Goal: Transaction & Acquisition: Download file/media

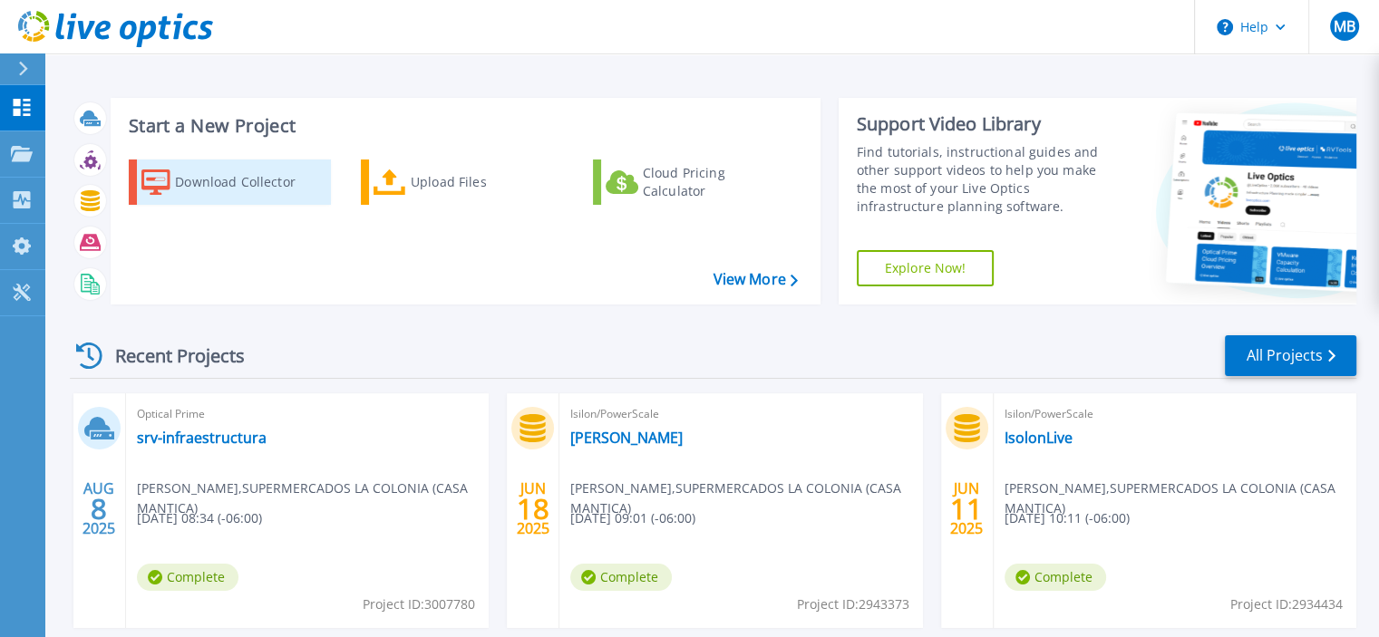
click at [216, 174] on div "Download Collector" at bounding box center [247, 182] width 145 height 36
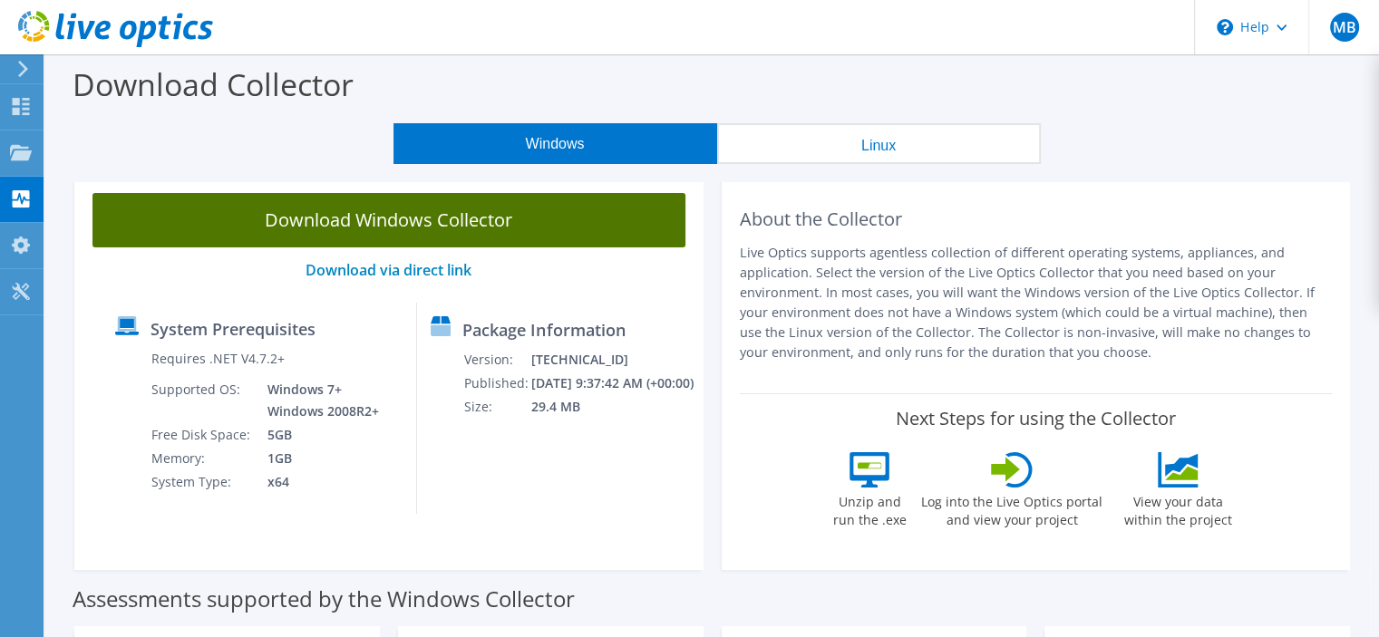
click at [395, 217] on link "Download Windows Collector" at bounding box center [388, 220] width 593 height 54
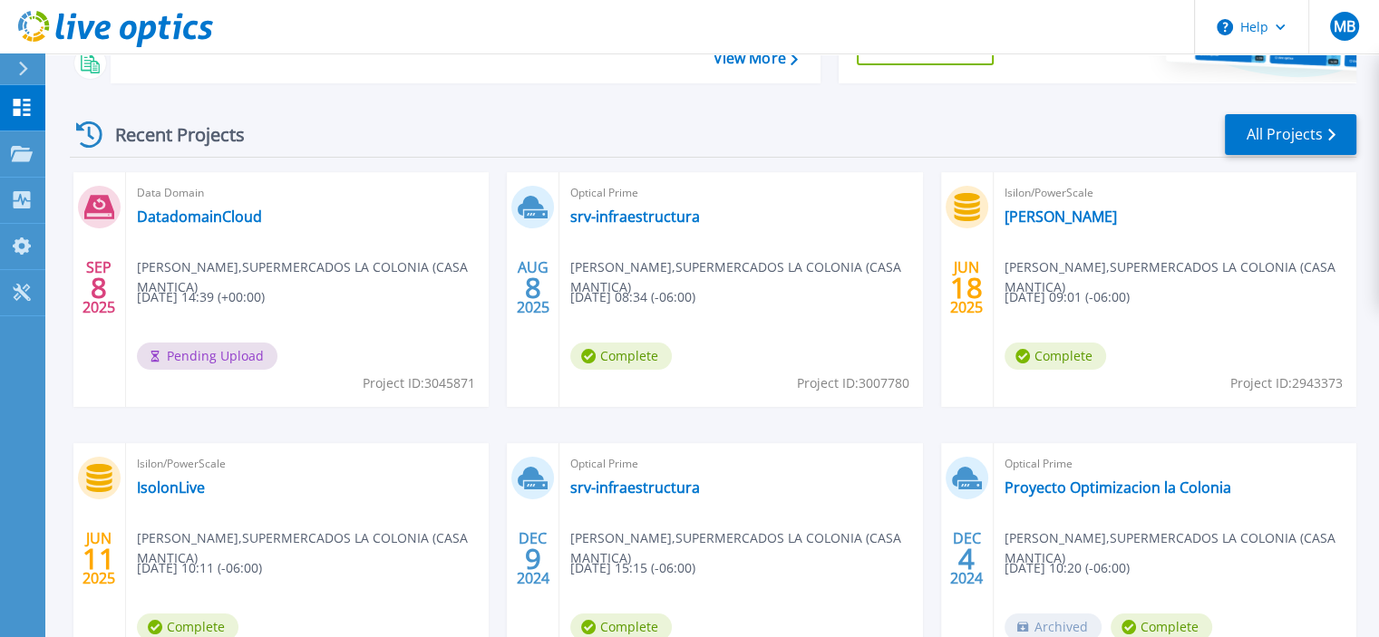
scroll to position [223, 0]
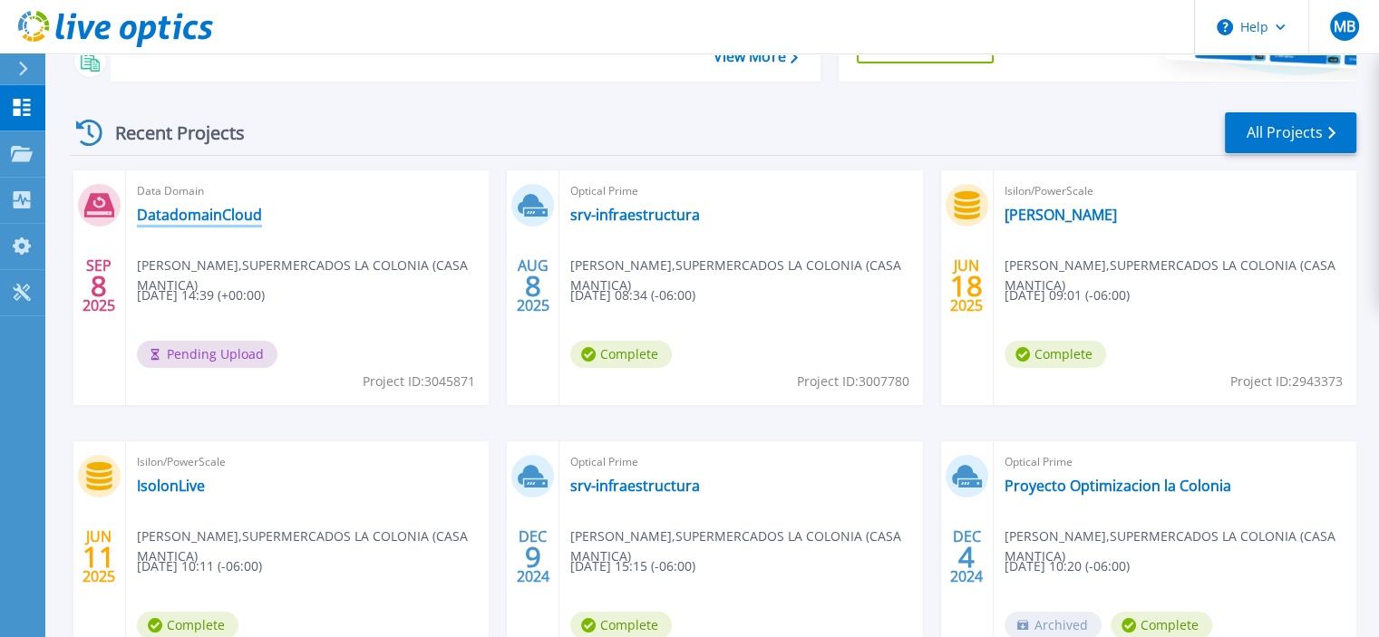
click at [181, 211] on link "DatadomainCloud" at bounding box center [199, 215] width 125 height 18
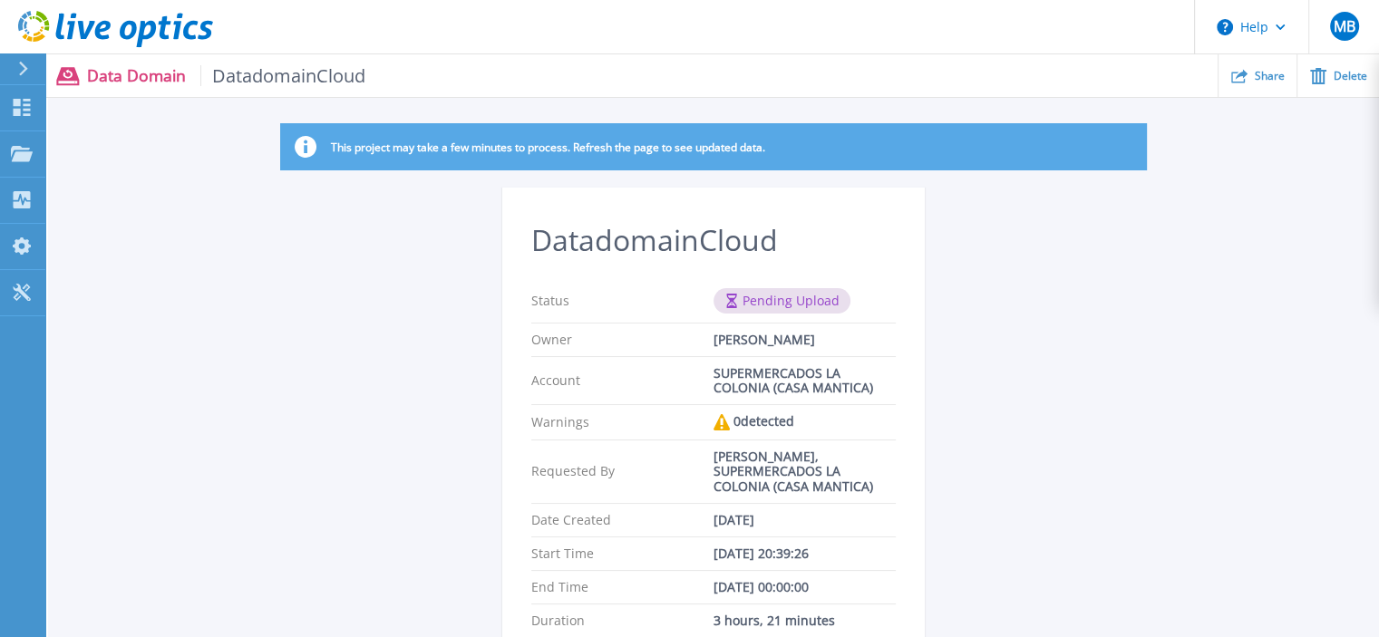
scroll to position [2, 0]
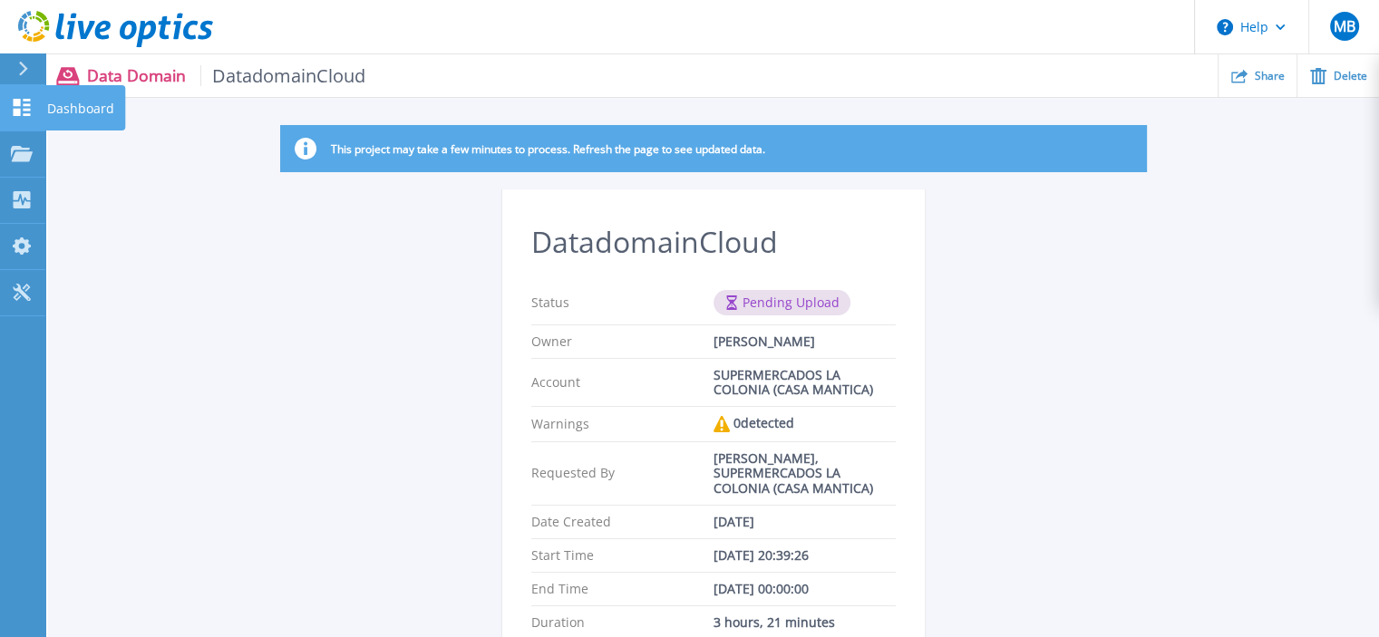
click at [22, 111] on icon at bounding box center [22, 107] width 22 height 17
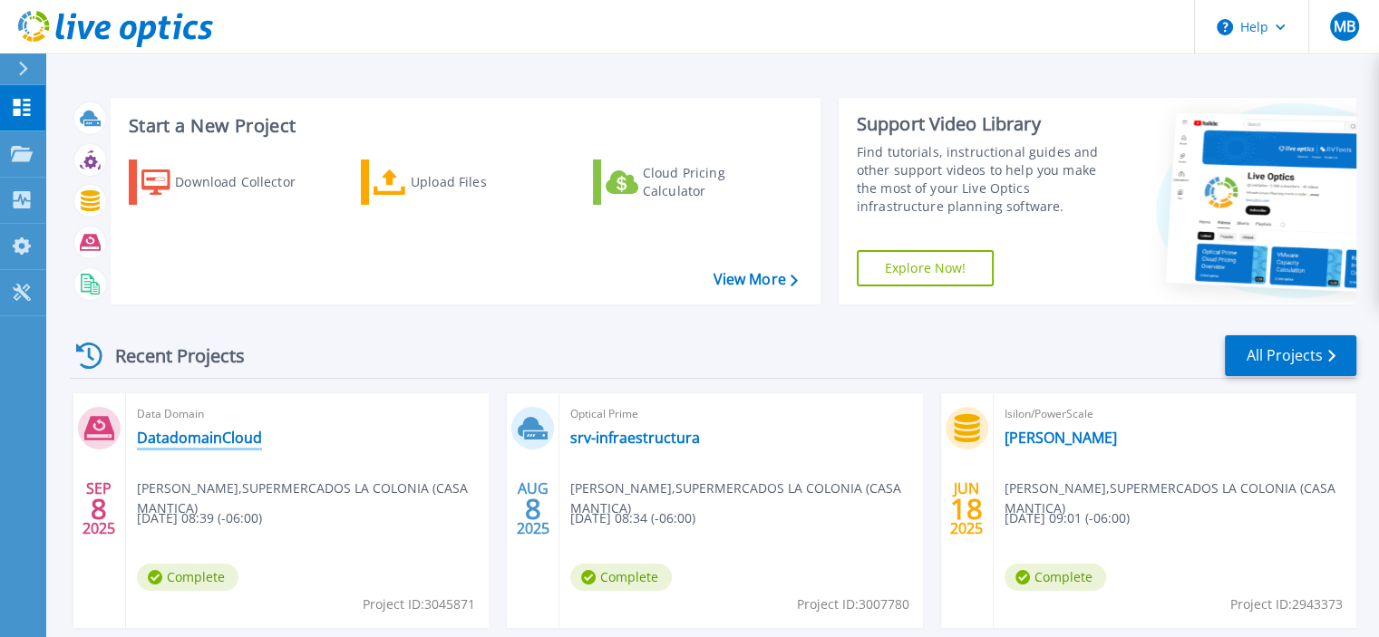
click at [192, 445] on link "DatadomainCloud" at bounding box center [199, 438] width 125 height 18
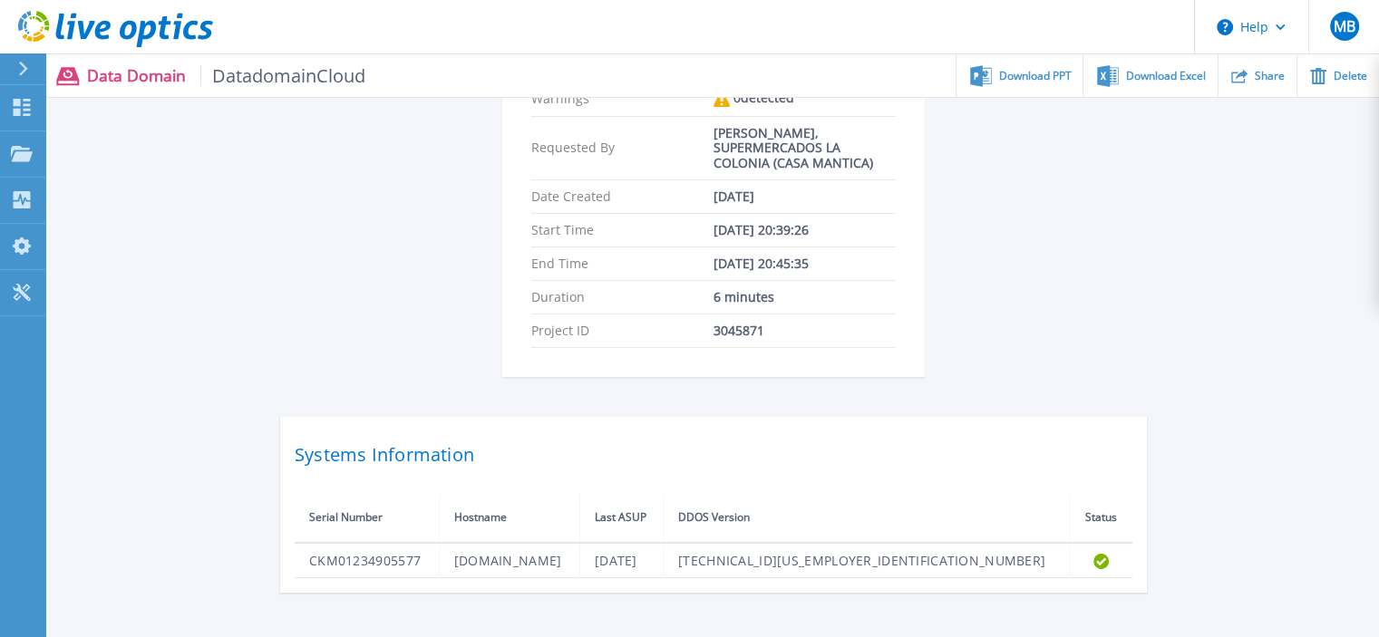
scroll to position [409, 0]
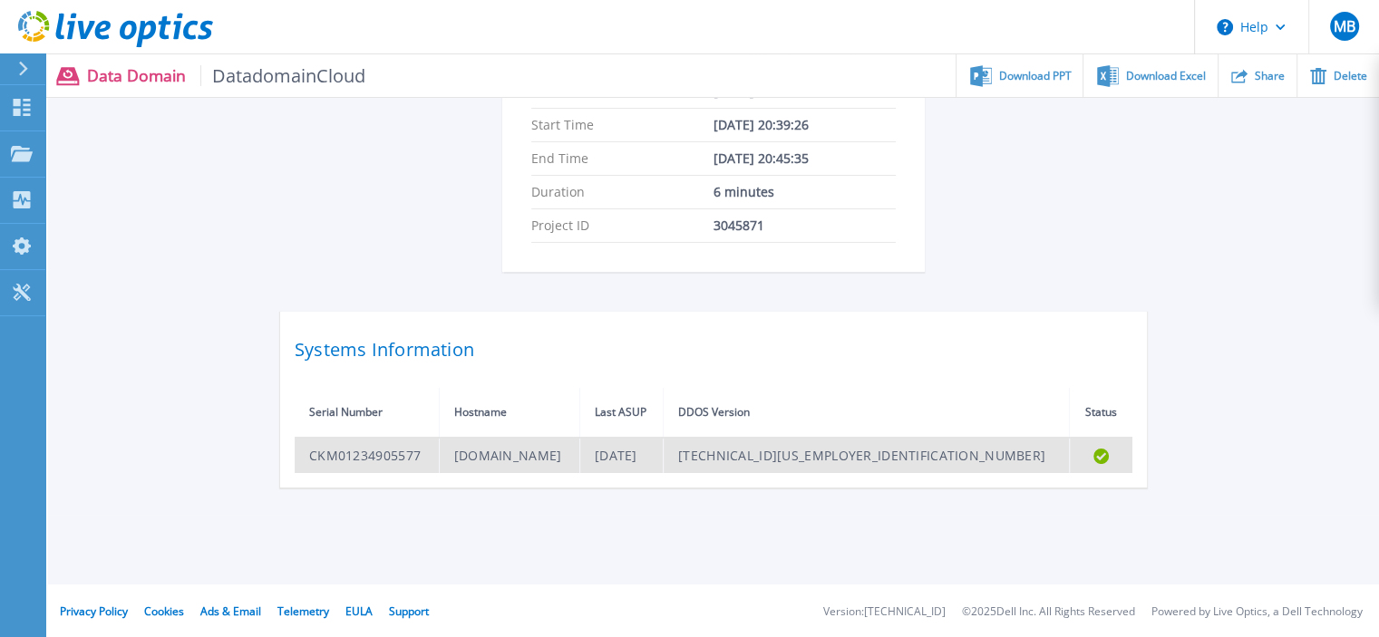
click at [663, 452] on td "[DATE]" at bounding box center [620, 455] width 83 height 35
click at [377, 446] on td "CKM01234905577" at bounding box center [367, 455] width 144 height 35
click at [377, 452] on td "CKM01234905577" at bounding box center [367, 455] width 144 height 35
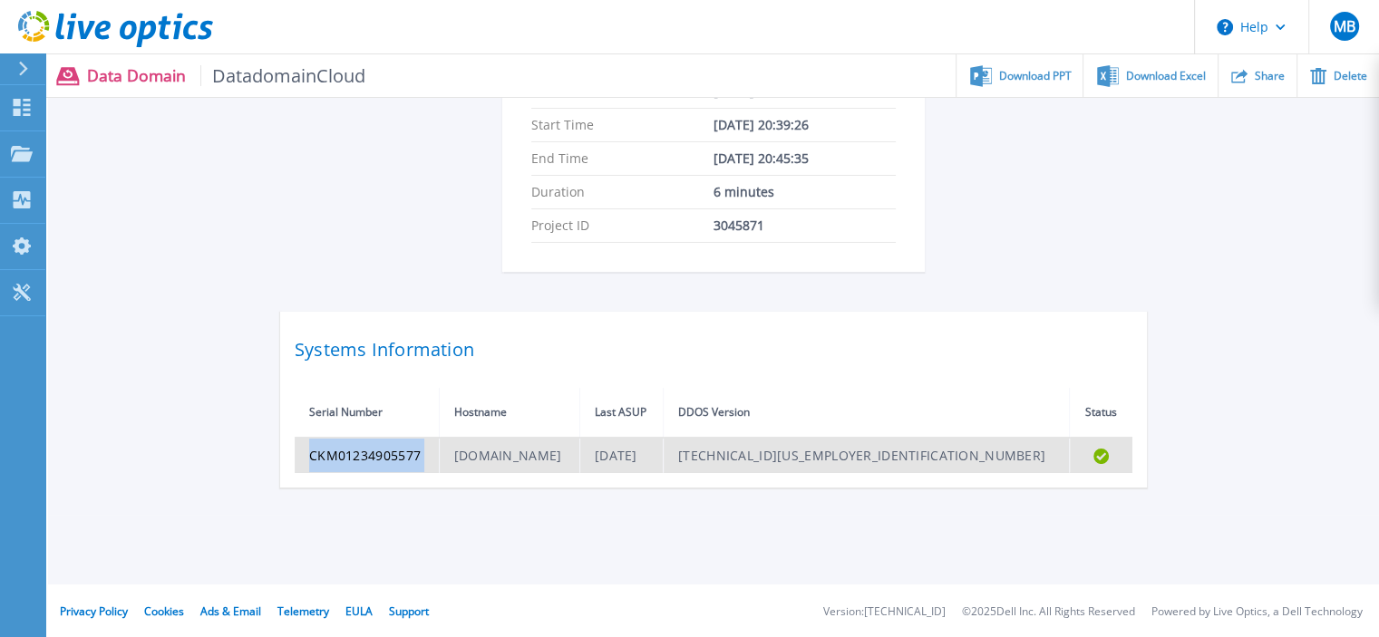
click at [439, 461] on td "CKM01234905577" at bounding box center [367, 455] width 144 height 35
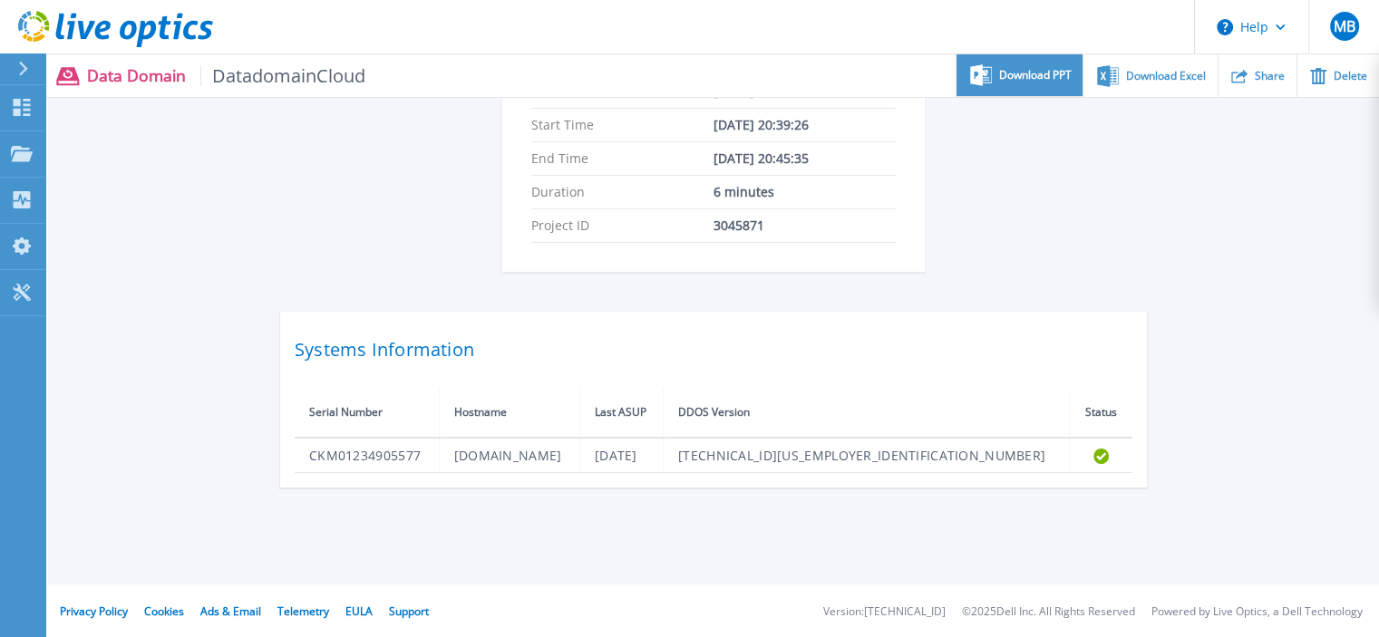
click at [1012, 84] on div "Download PPT" at bounding box center [1019, 75] width 126 height 43
click at [189, 260] on div "DatadomainCloud Status Complete Owner [PERSON_NAME] Account SUPERMERCADOS LA CO…" at bounding box center [713, 122] width 1331 height 785
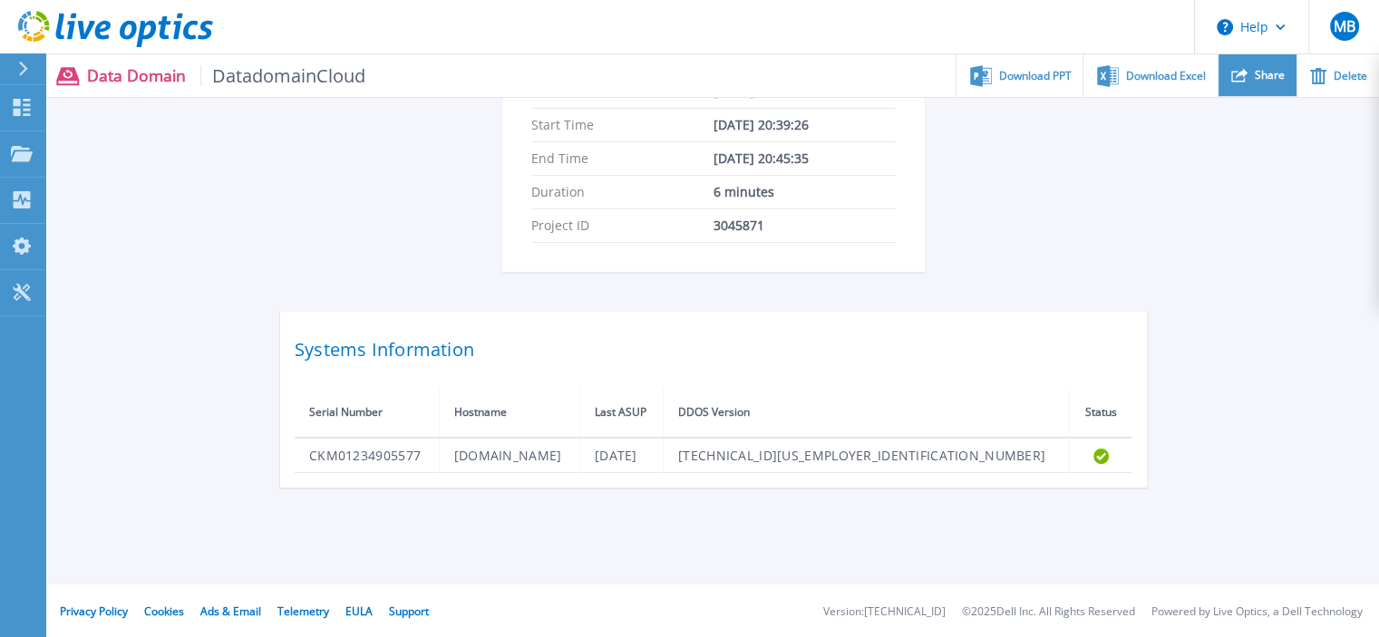
click at [1254, 69] on div "Share" at bounding box center [1257, 75] width 78 height 43
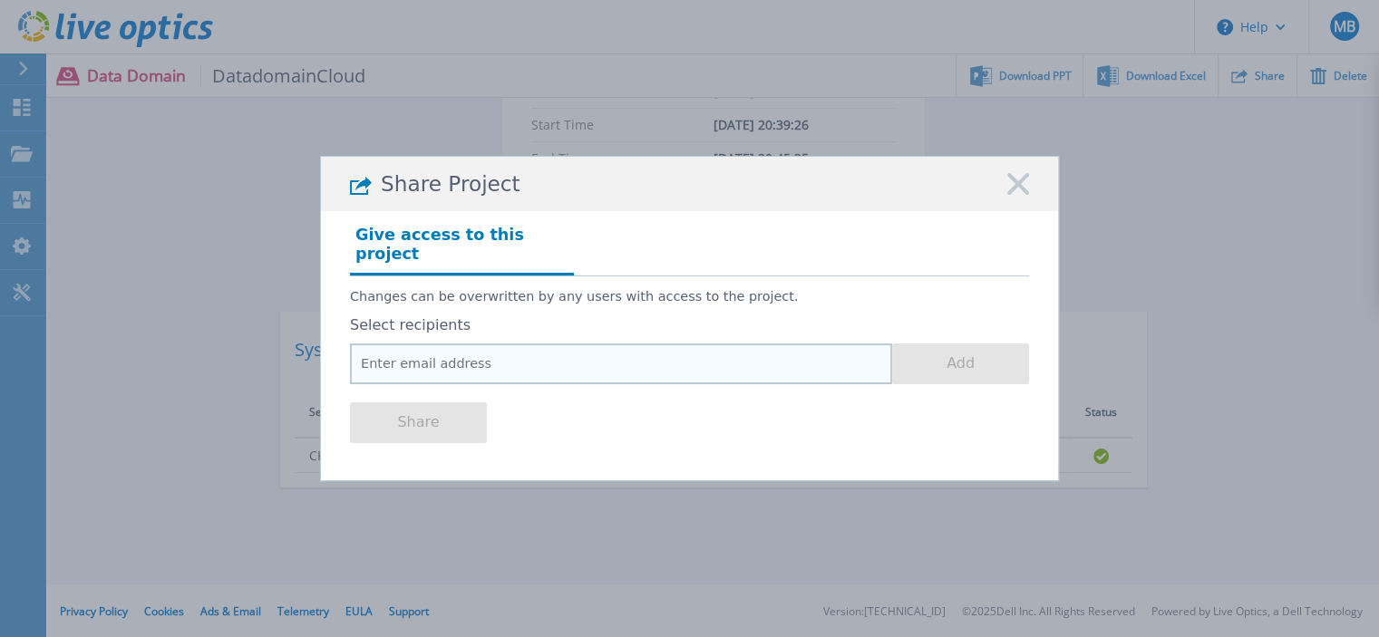
click at [456, 363] on input "email" at bounding box center [621, 364] width 542 height 41
paste input "[PERSON_NAME][EMAIL_ADDRESS][DOMAIN_NAME]"
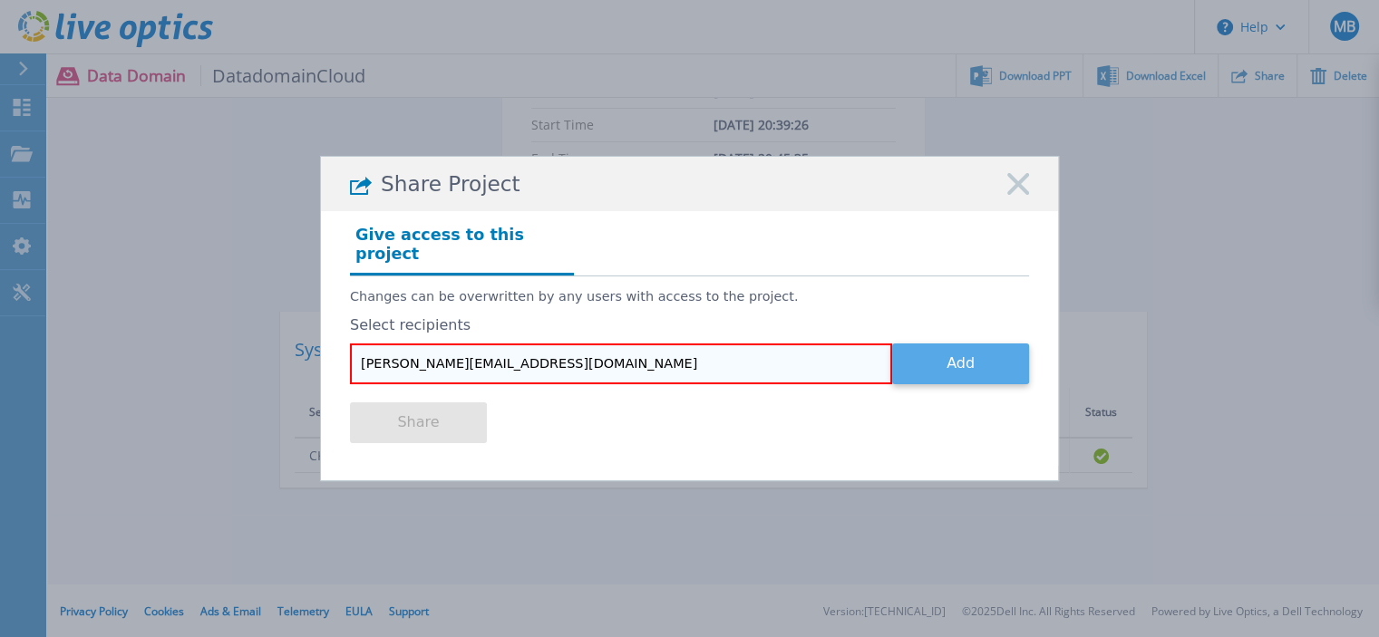
type input "[PERSON_NAME][EMAIL_ADDRESS][DOMAIN_NAME]"
click at [933, 360] on button "Add" at bounding box center [960, 364] width 137 height 41
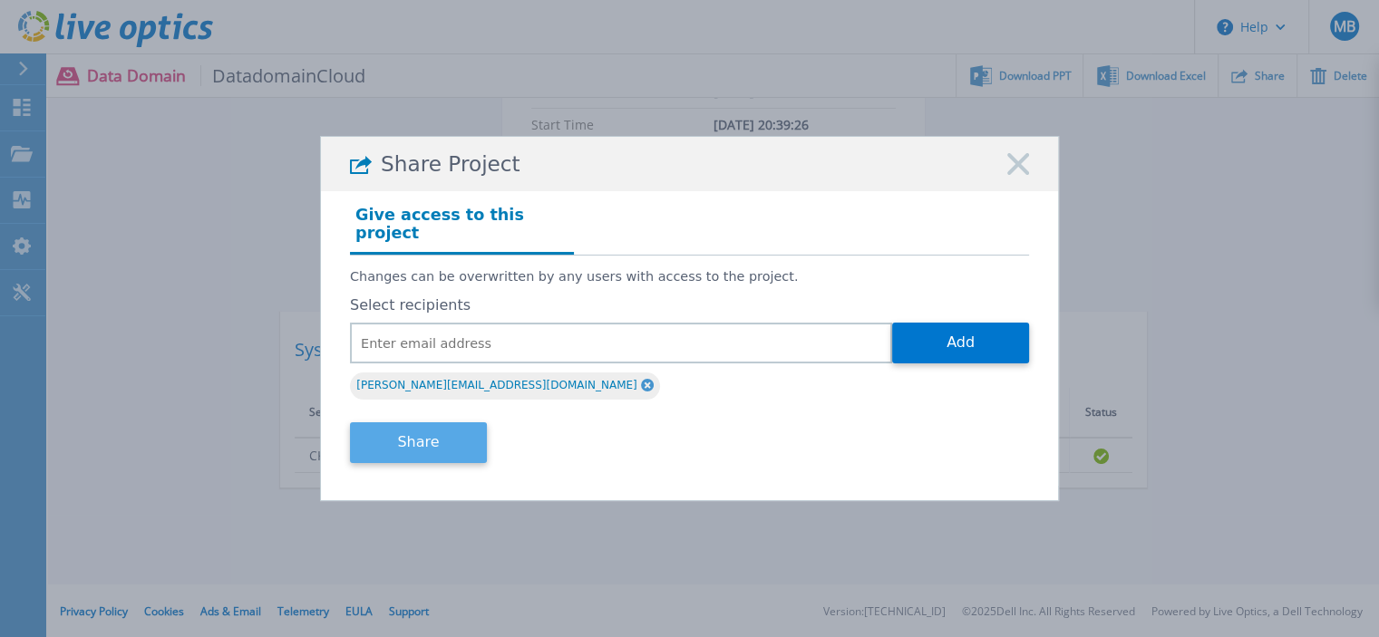
click at [430, 434] on button "Share" at bounding box center [418, 442] width 137 height 41
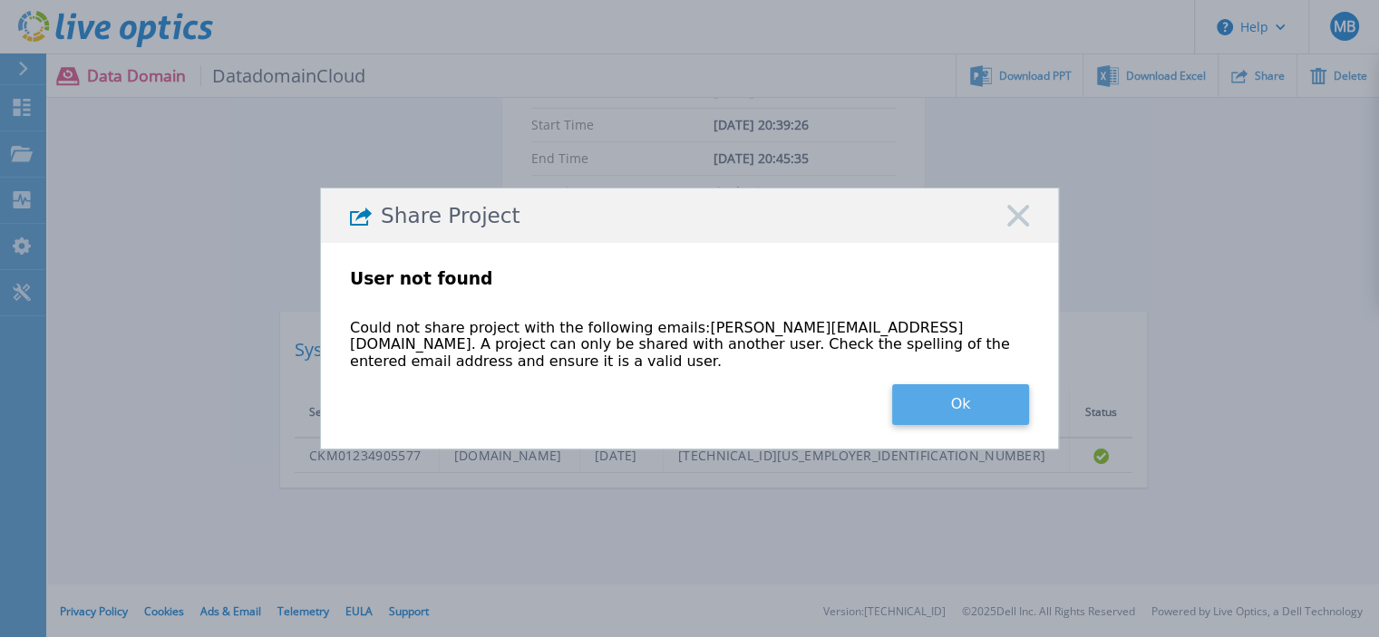
click at [957, 391] on button "Ok" at bounding box center [960, 404] width 137 height 41
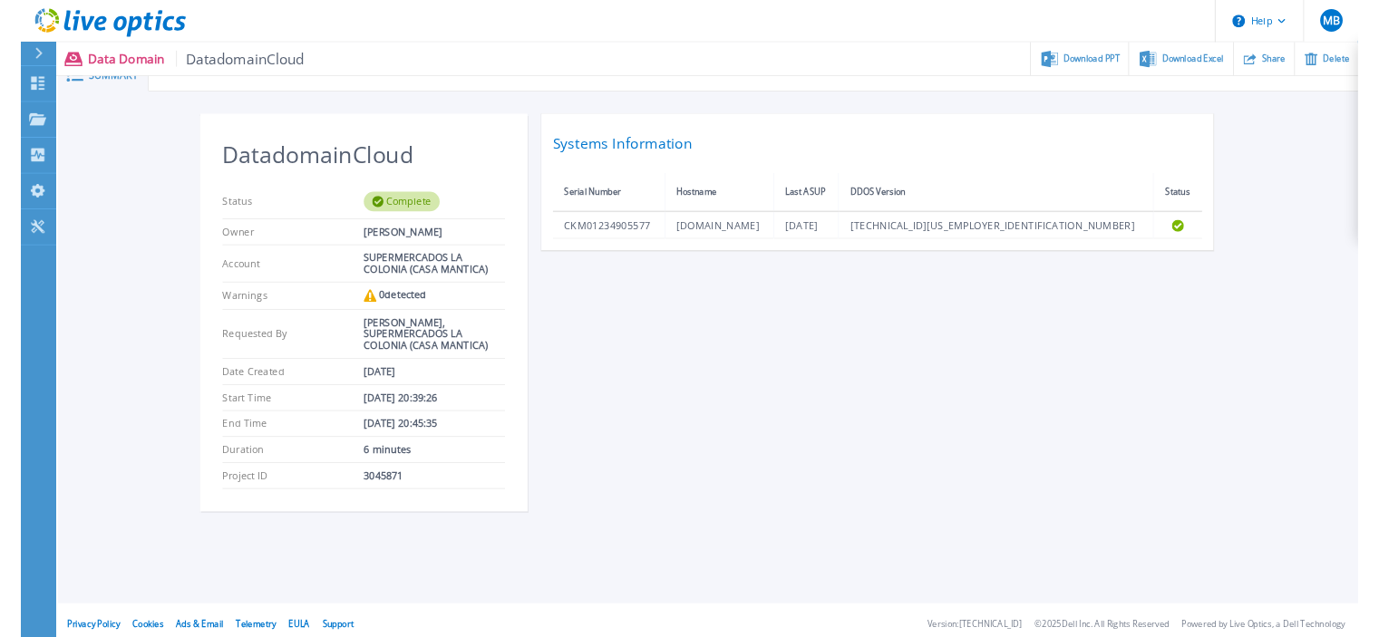
scroll to position [21, 0]
